Goal: Register for event/course

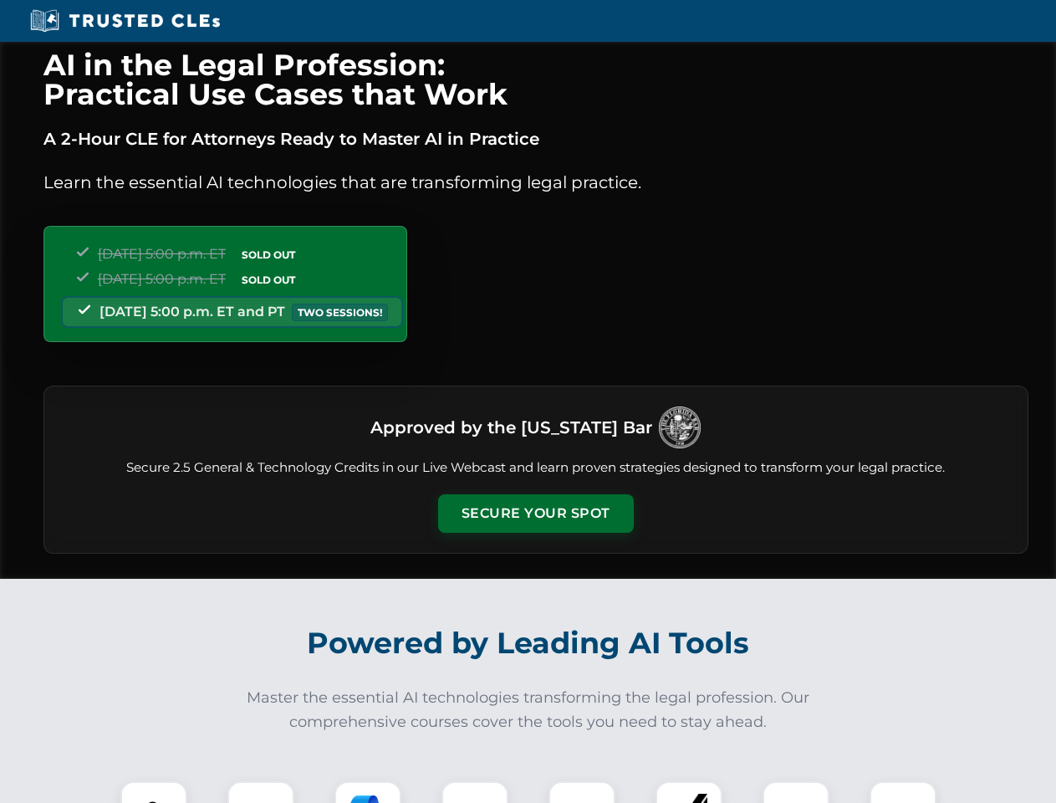
click at [535, 513] on button "Secure Your Spot" at bounding box center [536, 513] width 196 height 38
click at [154, 792] on img at bounding box center [154, 814] width 48 height 48
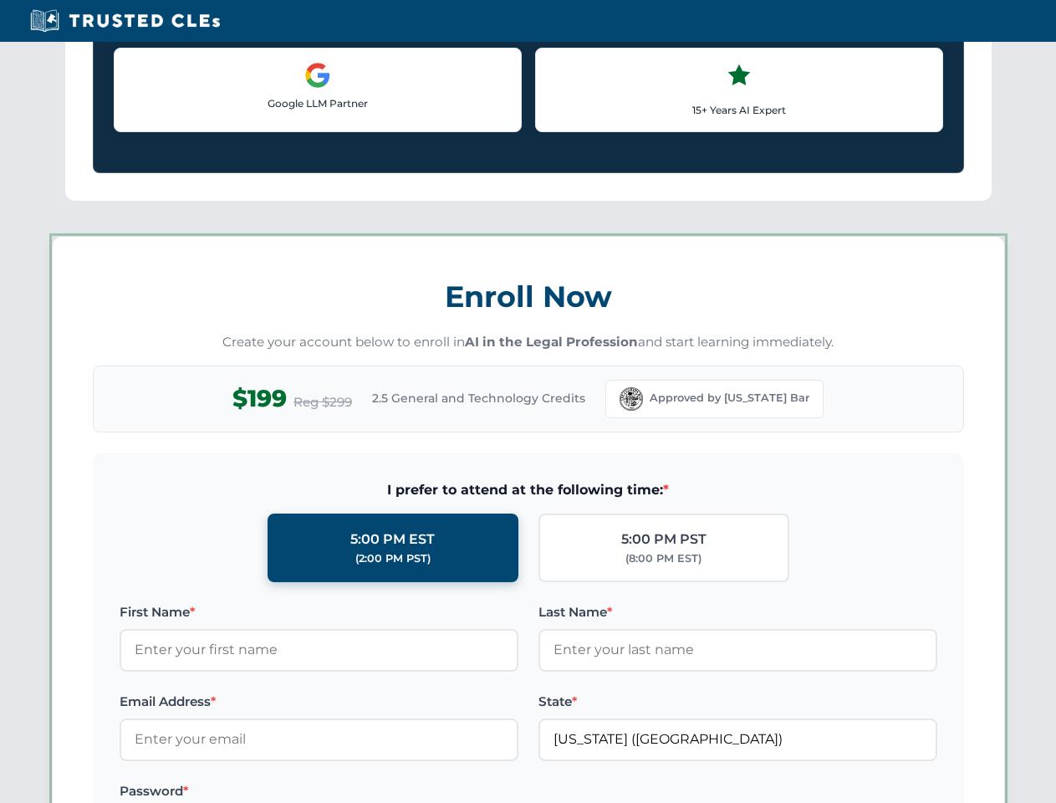
click at [368, 792] on label "Password *" at bounding box center [319, 791] width 399 height 20
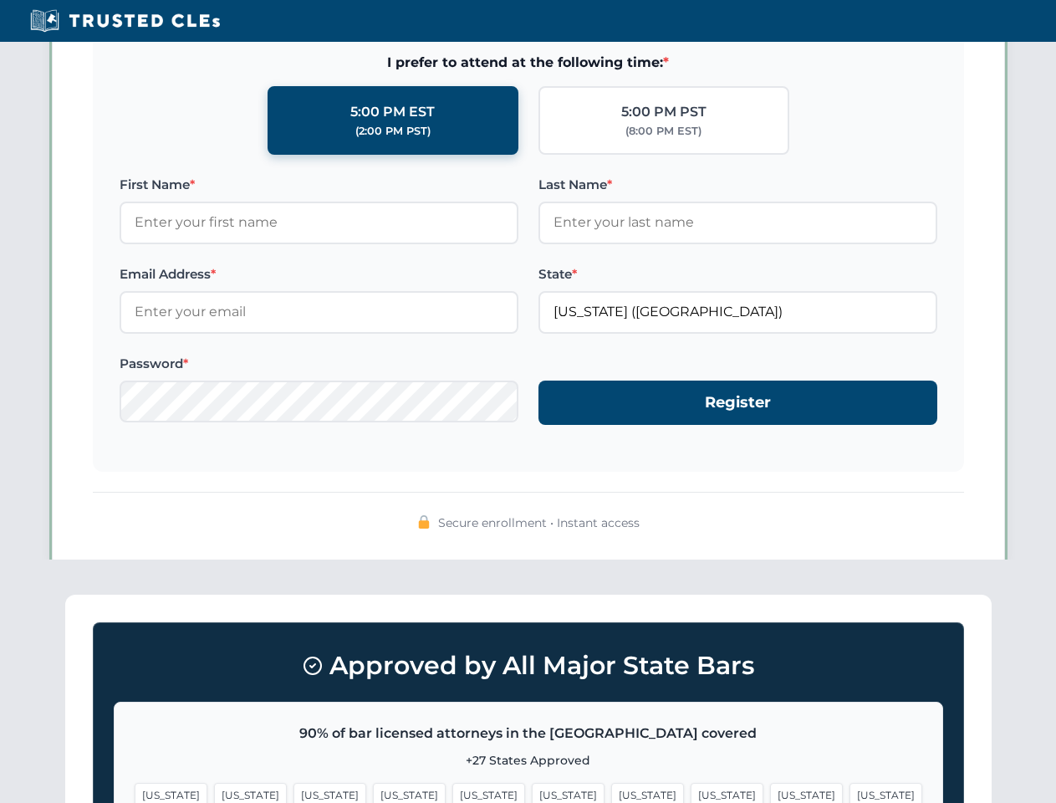
click at [770, 792] on span "[US_STATE]" at bounding box center [806, 794] width 73 height 24
